Goal: Find specific page/section: Find specific page/section

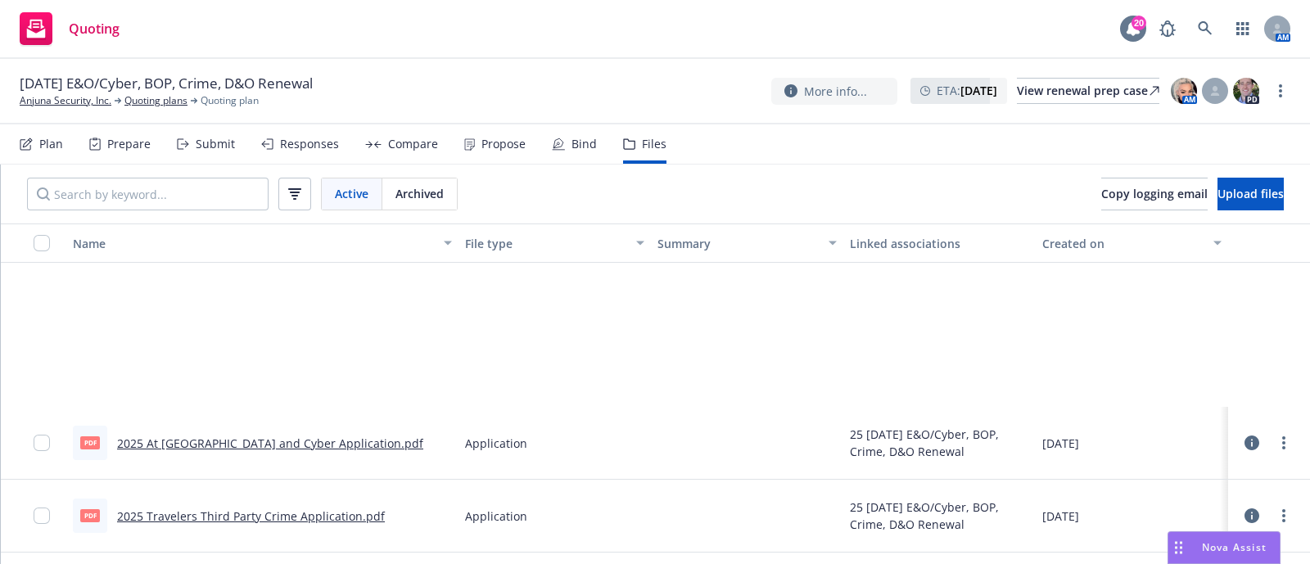
scroll to position [245, 0]
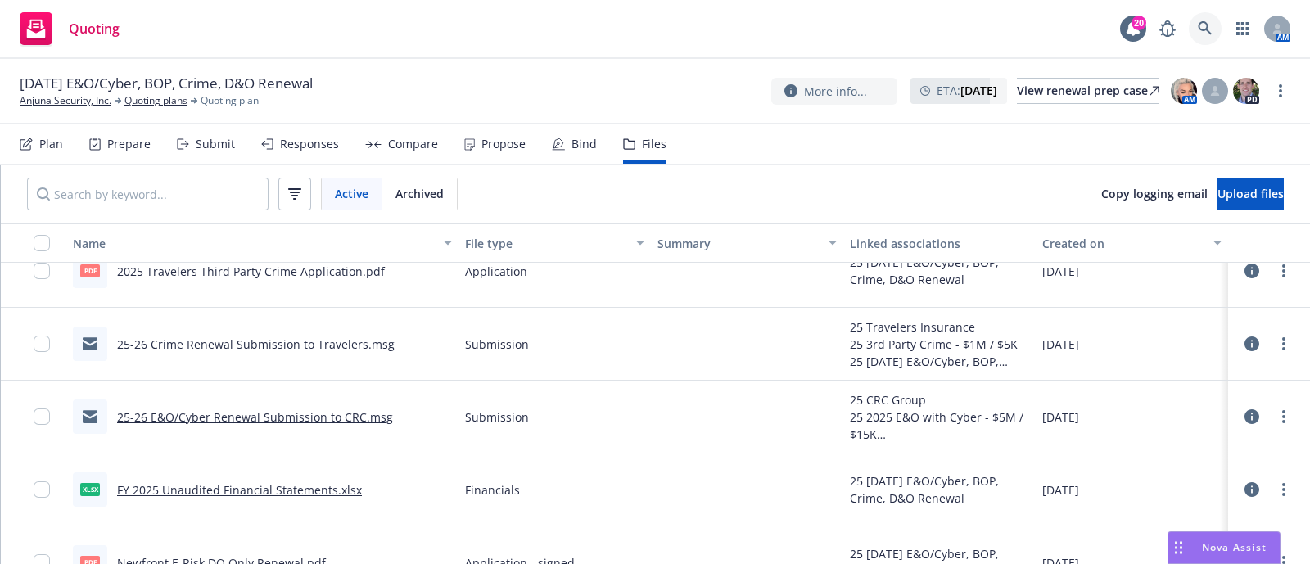
click at [1196, 30] on link at bounding box center [1205, 28] width 33 height 33
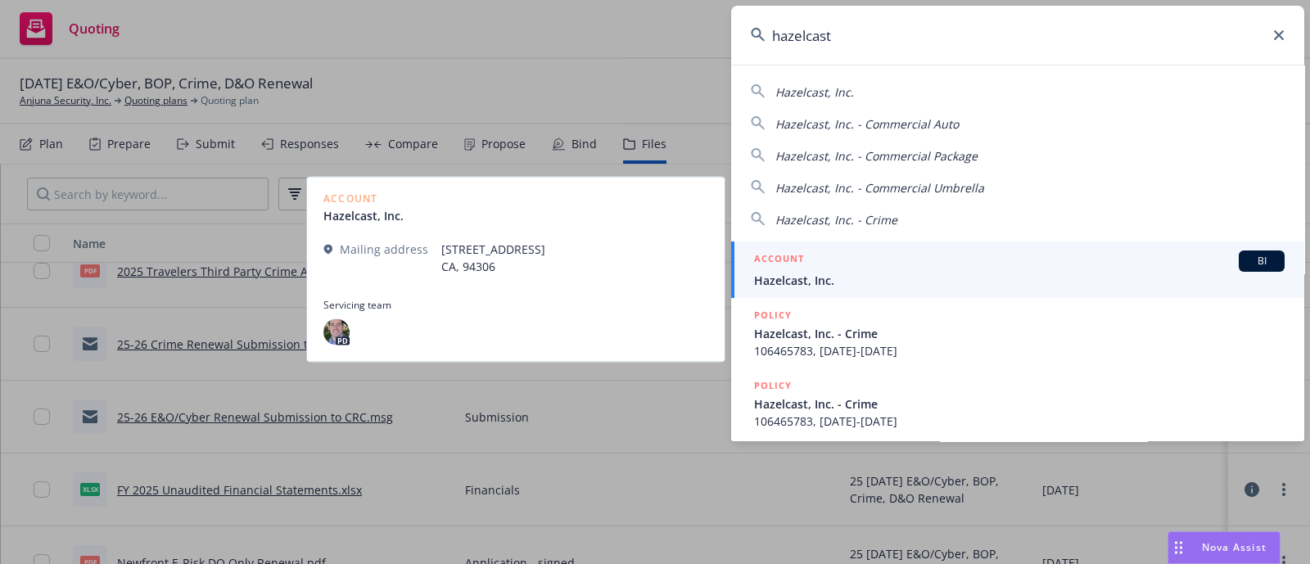
type input "hazelcast"
click at [810, 251] on div "ACCOUNT BI" at bounding box center [1019, 261] width 531 height 21
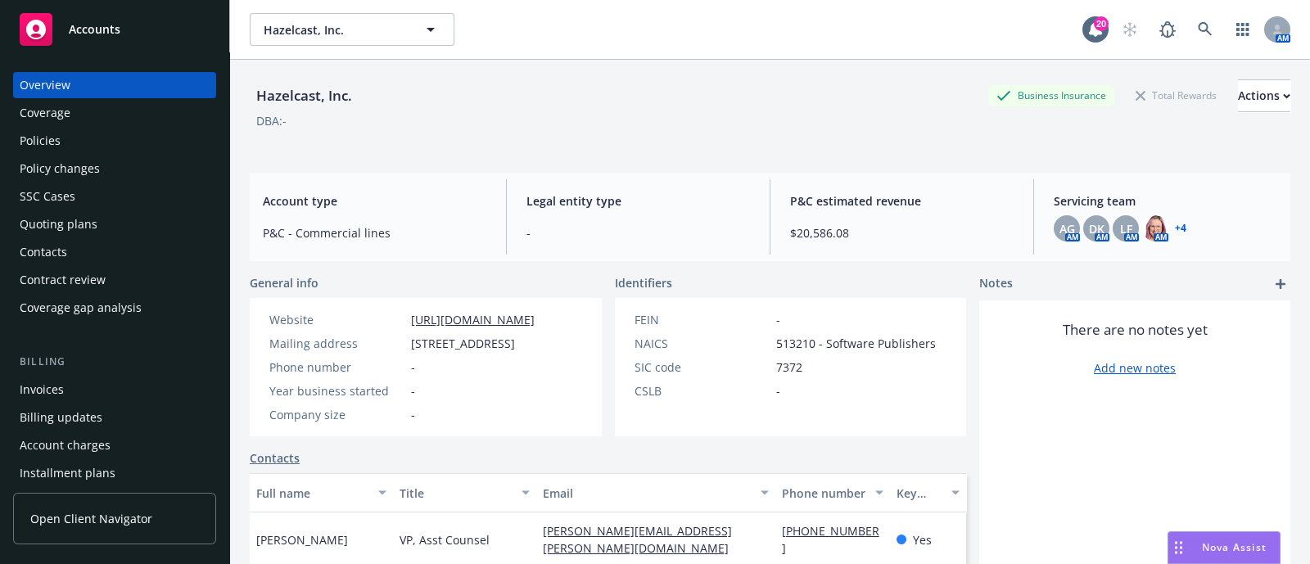
click at [111, 133] on div "Policies" at bounding box center [115, 141] width 190 height 26
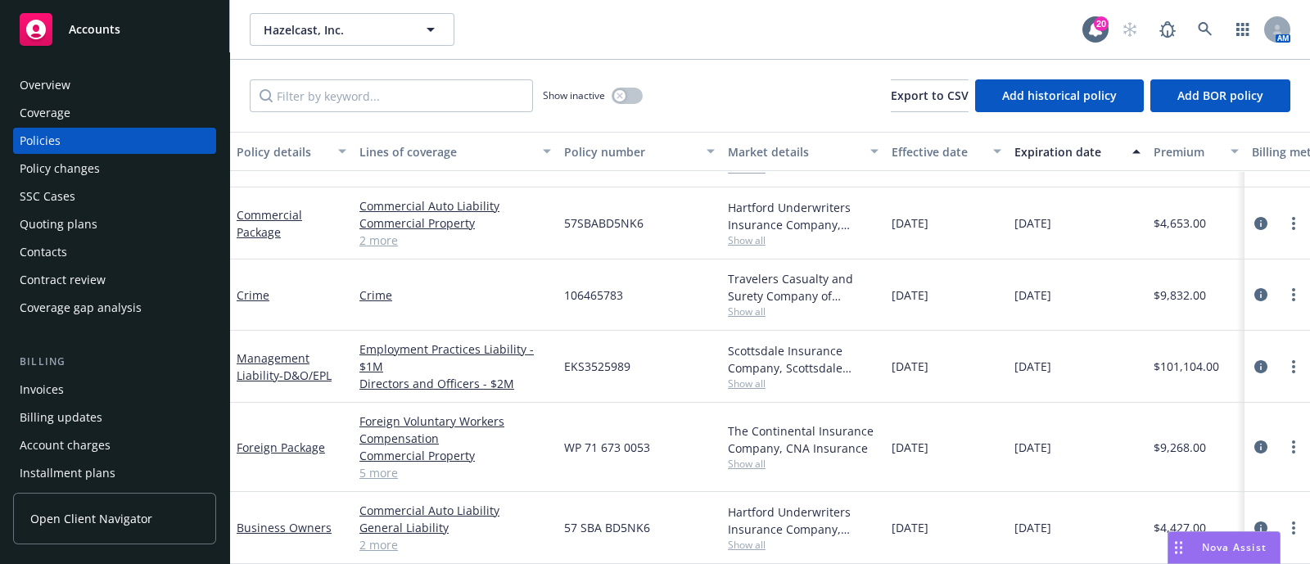
scroll to position [70, 0]
click at [314, 211] on div "Commercial Package" at bounding box center [292, 223] width 110 height 34
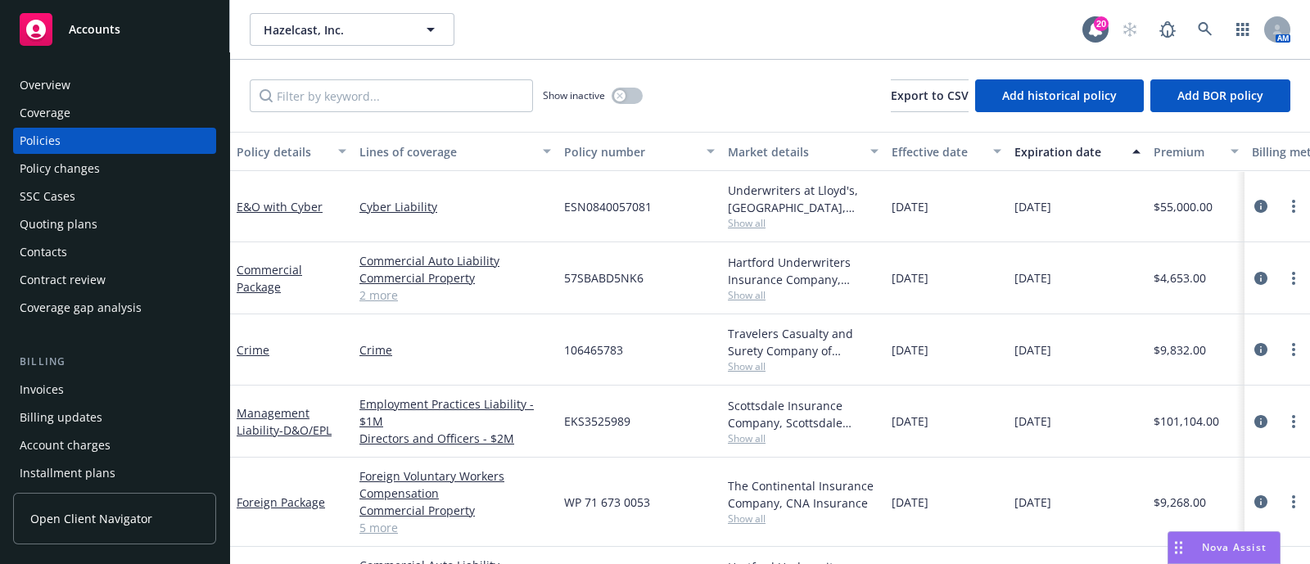
click at [76, 83] on div "Overview" at bounding box center [115, 85] width 190 height 26
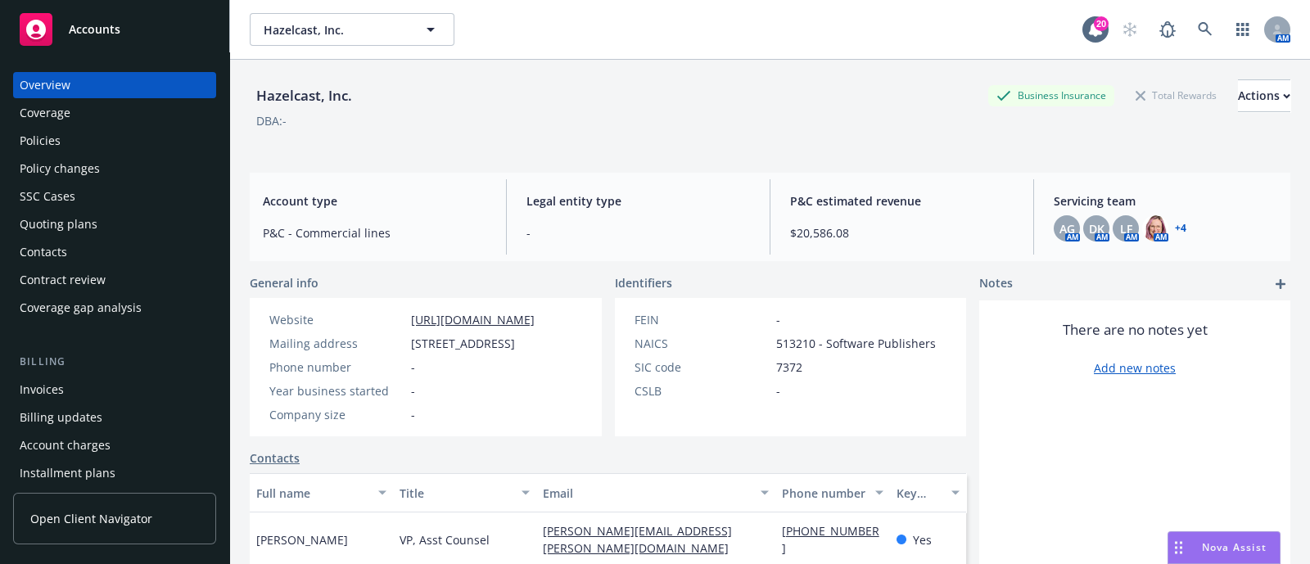
click at [1175, 226] on link "+ 4" at bounding box center [1180, 229] width 11 height 10
